Goal: Transaction & Acquisition: Purchase product/service

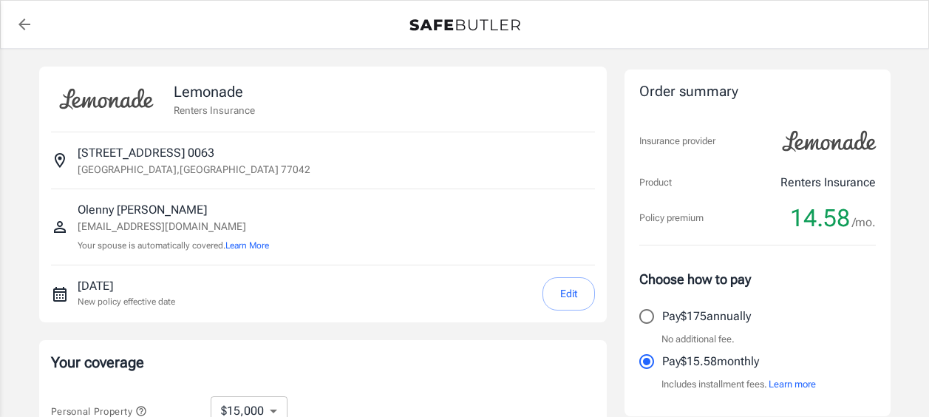
select select "15000"
select select "500"
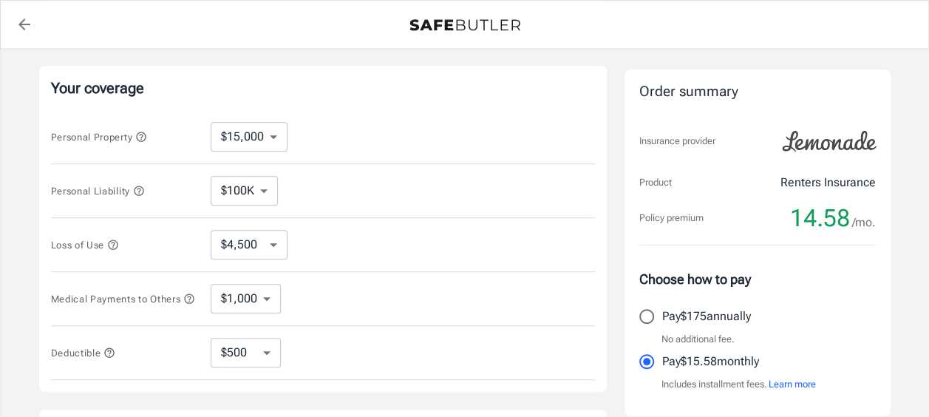
scroll to position [296, 0]
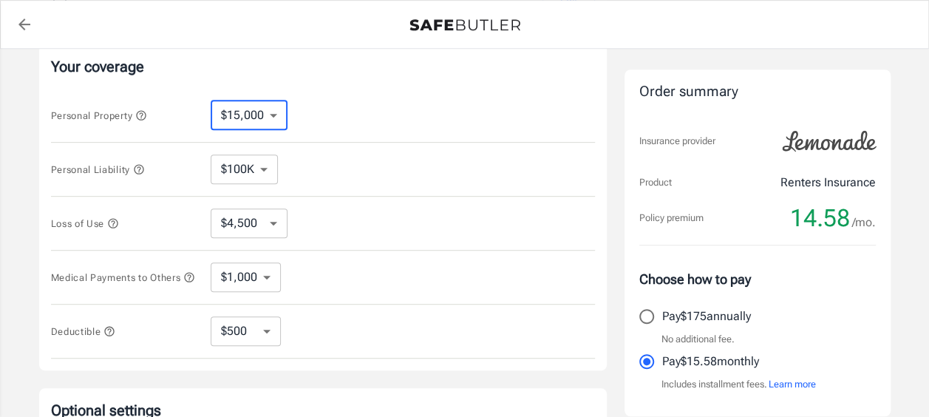
click at [273, 111] on select "$10,000 $15,000 $20,000 $25,000 $30,000 $40,000 $50,000 $100K $150K $200K $250K" at bounding box center [249, 116] width 77 height 30
select select "10000"
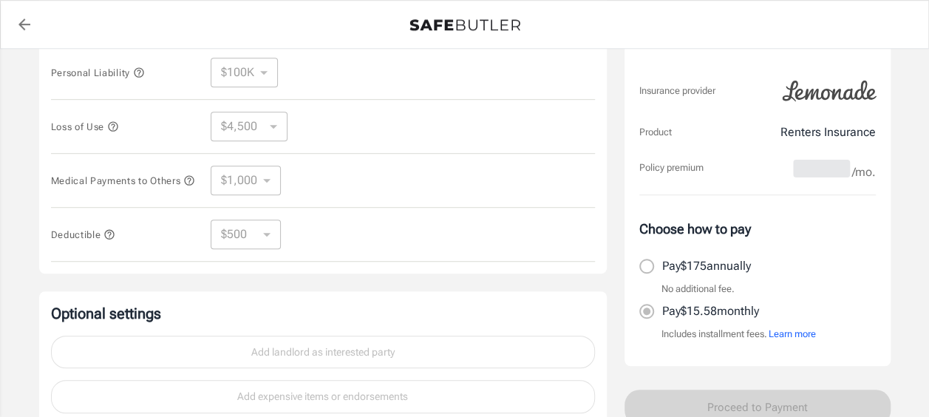
scroll to position [370, 0]
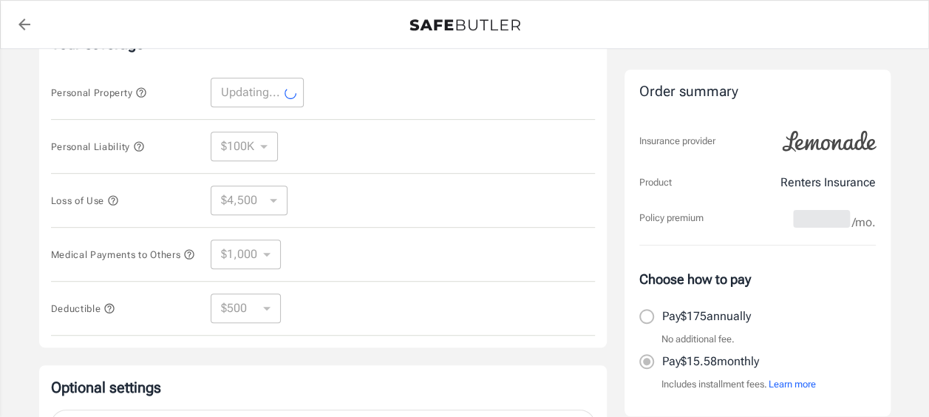
select select "10000"
select select "3000"
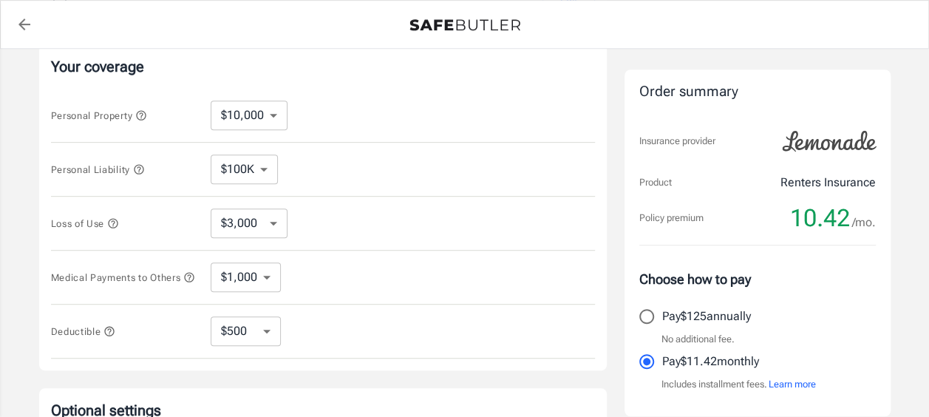
click at [263, 166] on select "$100K $200K $300K $400K $500K" at bounding box center [244, 169] width 67 height 30
select select "300000"
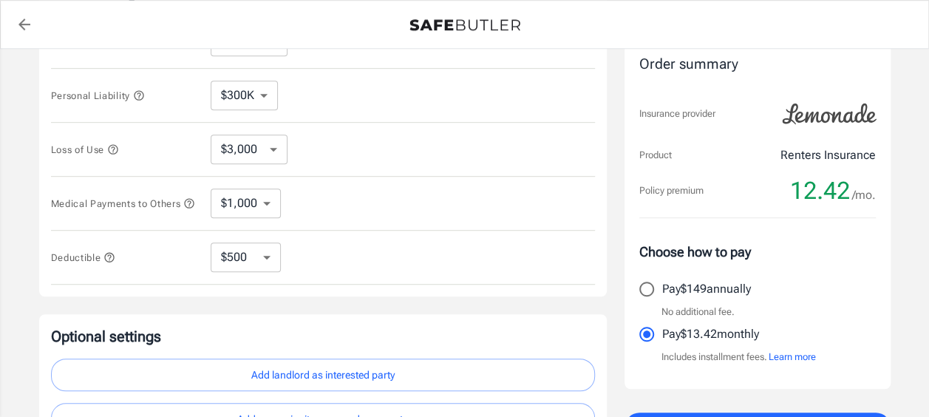
scroll to position [523, 0]
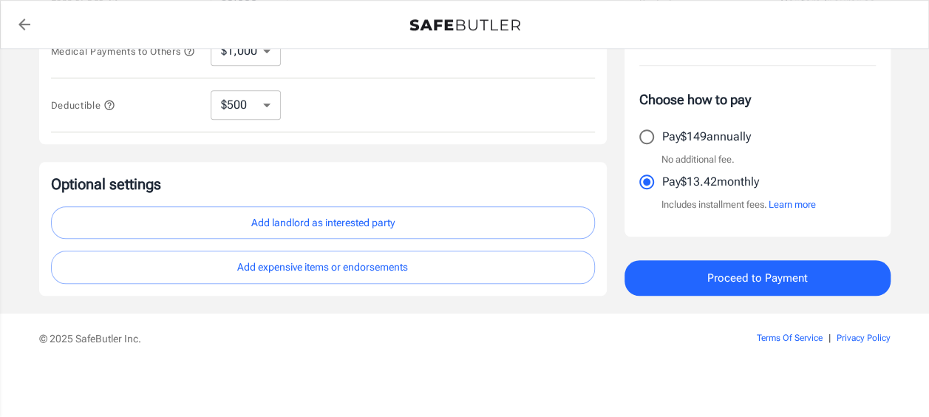
click at [729, 281] on span "Proceed to Payment" at bounding box center [757, 277] width 101 height 19
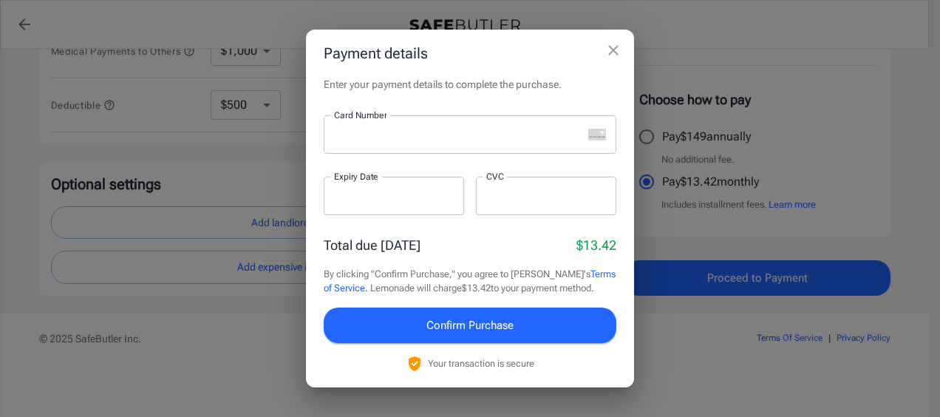
click at [415, 143] on div at bounding box center [453, 134] width 259 height 38
click at [474, 95] on div "Enter your payment details to complete the purchase. Card Number Card Number ​ …" at bounding box center [470, 232] width 328 height 310
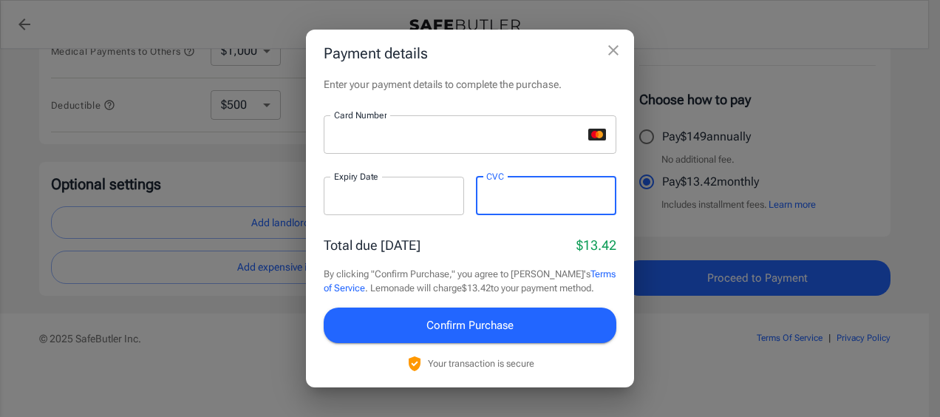
drag, startPoint x: 461, startPoint y: 168, endPoint x: 466, endPoint y: 211, distance: 43.9
click at [461, 167] on p "​" at bounding box center [470, 163] width 272 height 15
click at [473, 317] on span "Confirm Purchase" at bounding box center [469, 325] width 87 height 19
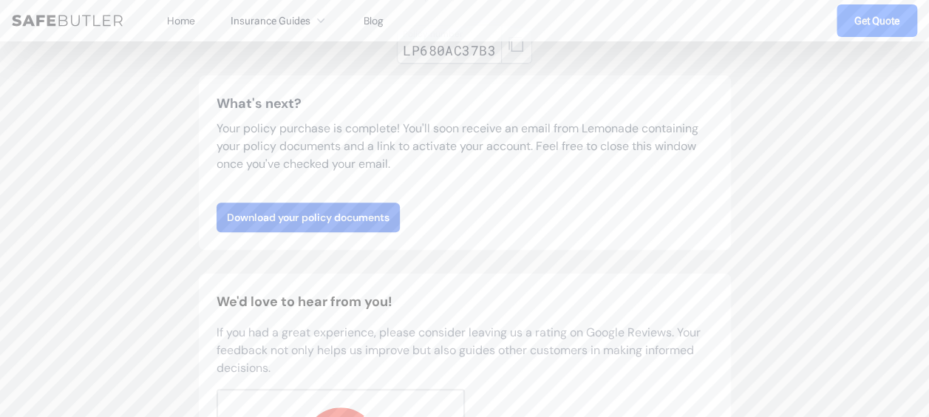
scroll to position [296, 0]
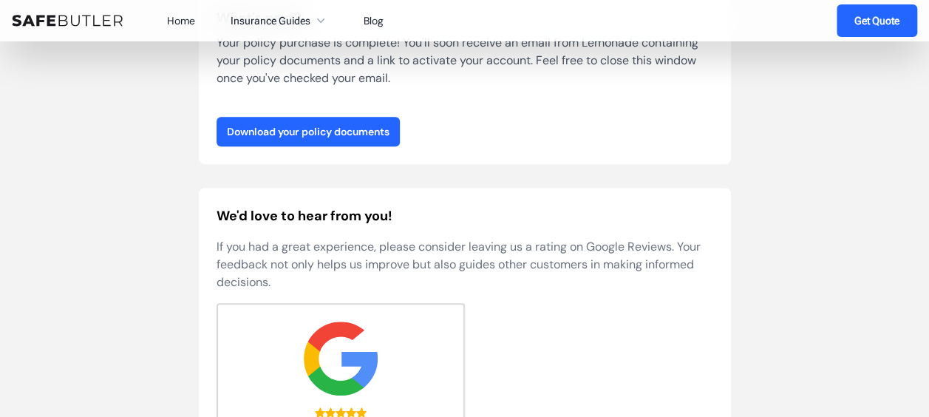
click at [306, 137] on link "Download your policy documents" at bounding box center [308, 132] width 183 height 30
